Goal: Find specific page/section

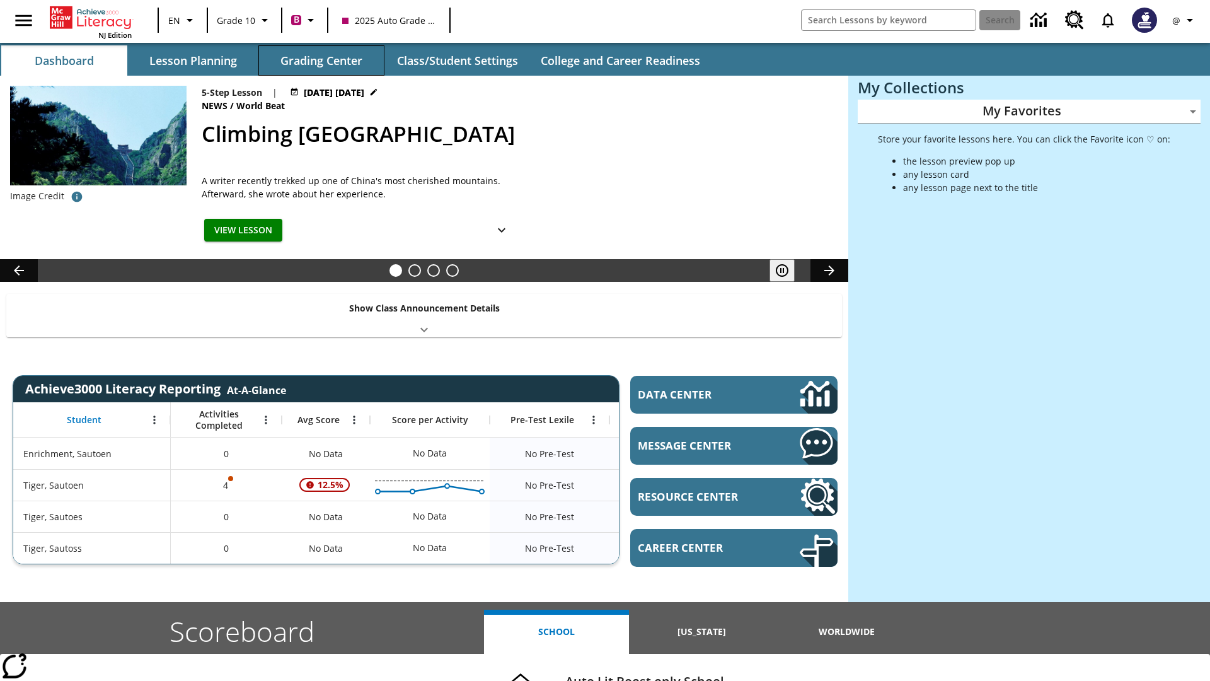
click at [321, 61] on button "Grading Center" at bounding box center [321, 60] width 126 height 30
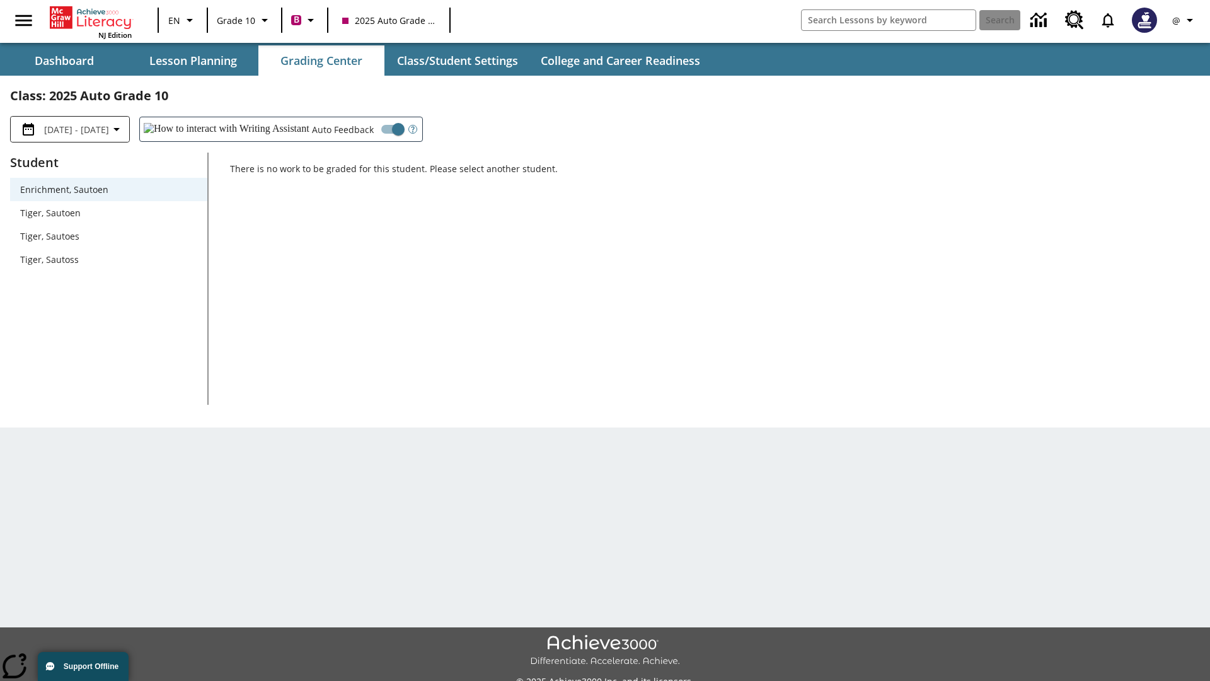
click at [108, 212] on span "Tiger, Sautoen" at bounding box center [108, 212] width 177 height 13
click at [411, 129] on icon "Open Help for Writing Assistant" at bounding box center [412, 130] width 3 height 6
